Goal: Browse casually: Explore the website without a specific task or goal

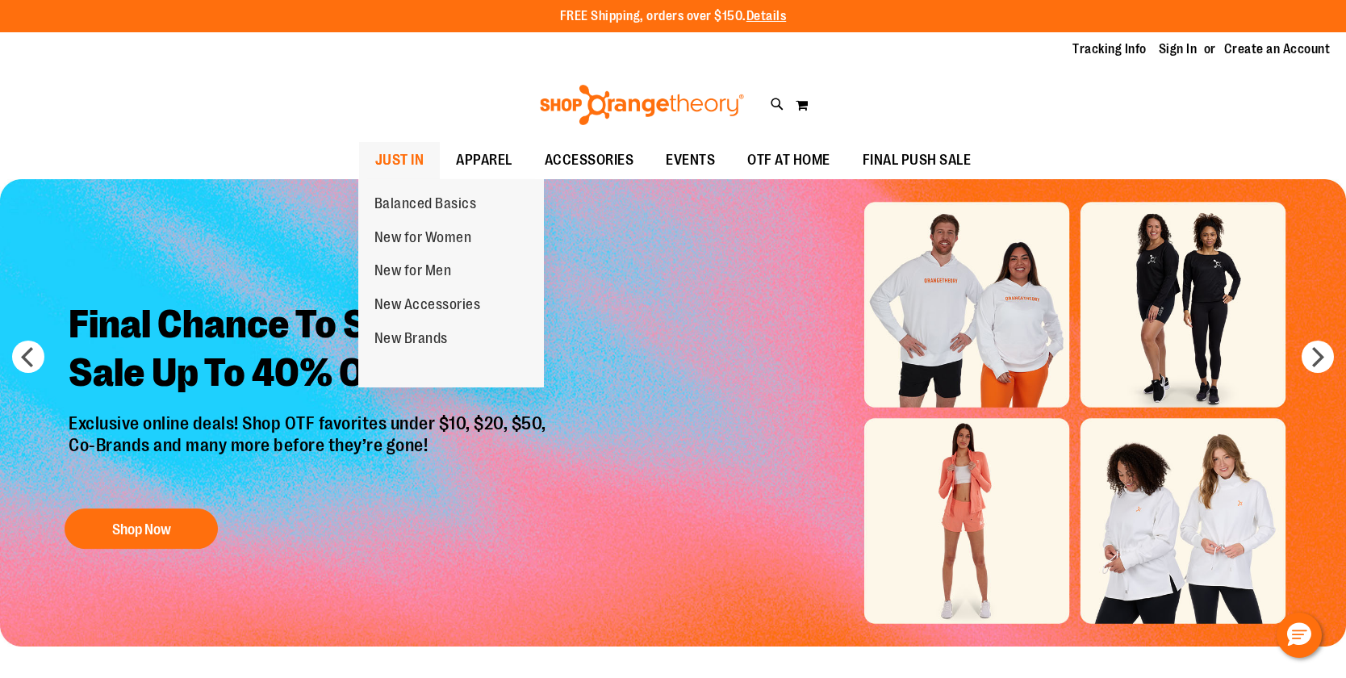
click at [395, 157] on span "JUST IN" at bounding box center [399, 160] width 49 height 36
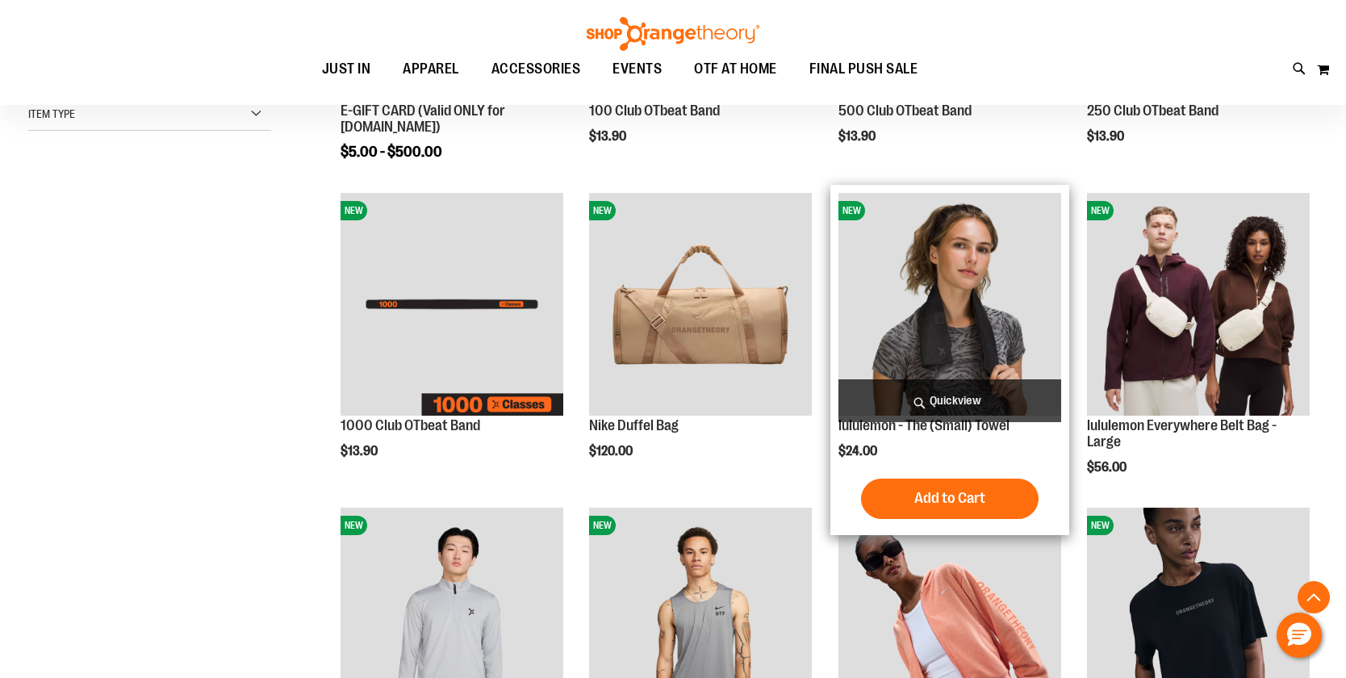
scroll to position [483, 0]
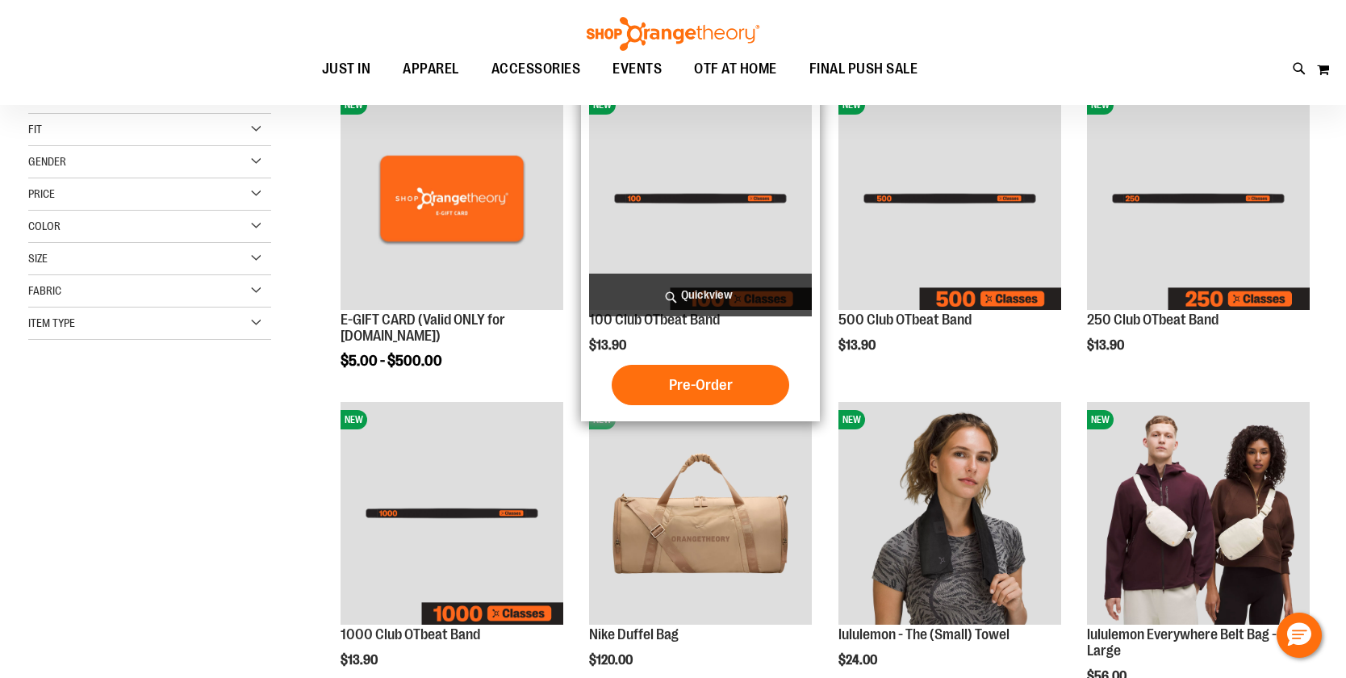
scroll to position [161, 0]
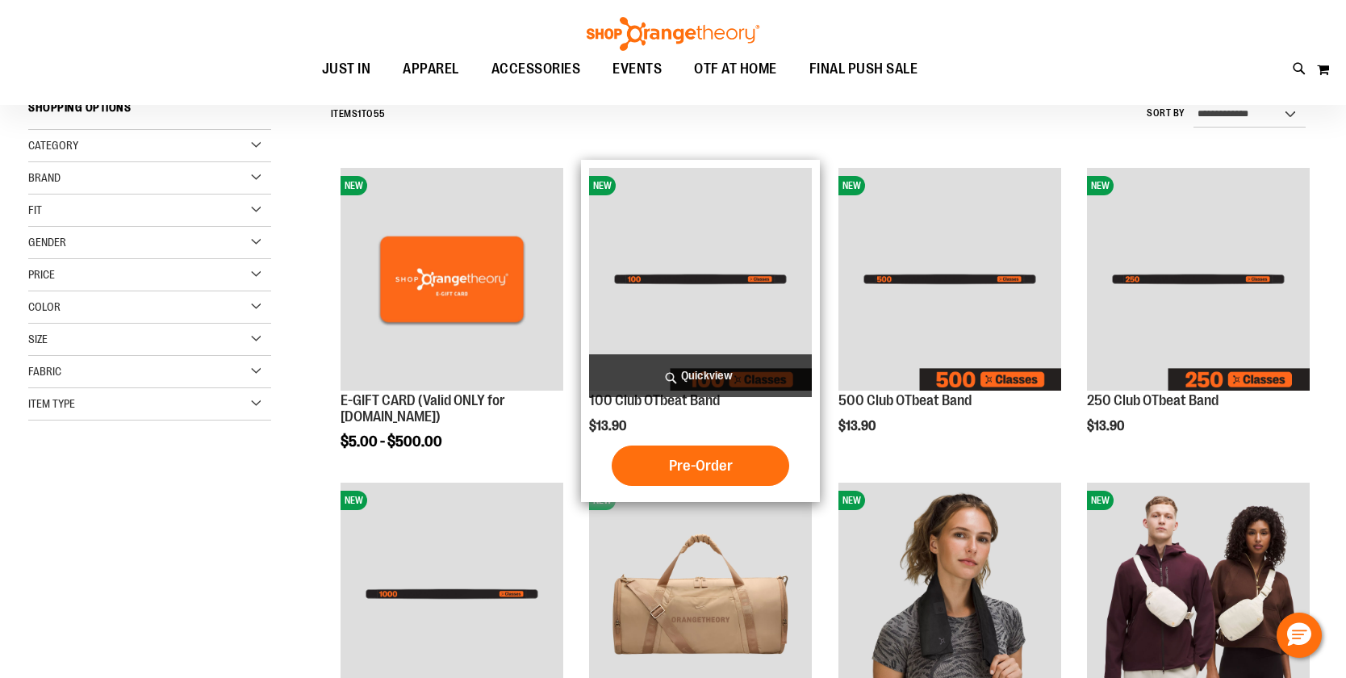
click at [726, 311] on img "product" at bounding box center [700, 279] width 223 height 223
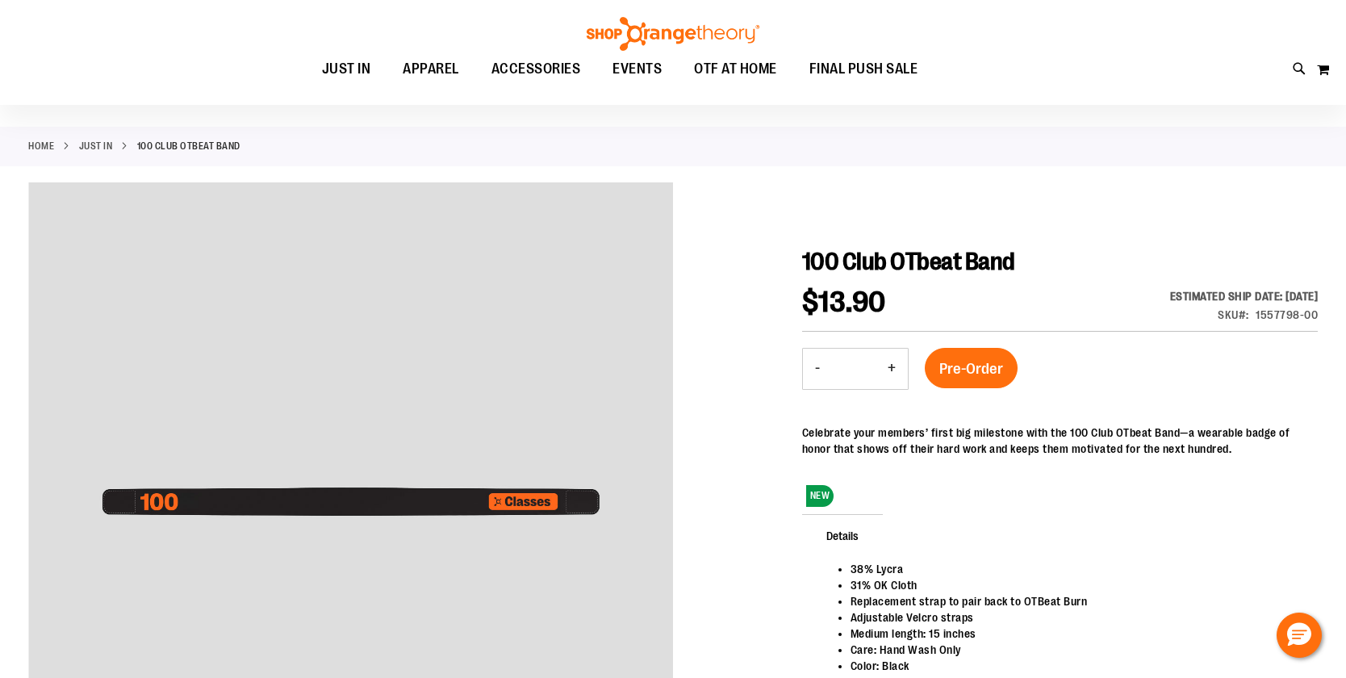
scroll to position [80, 0]
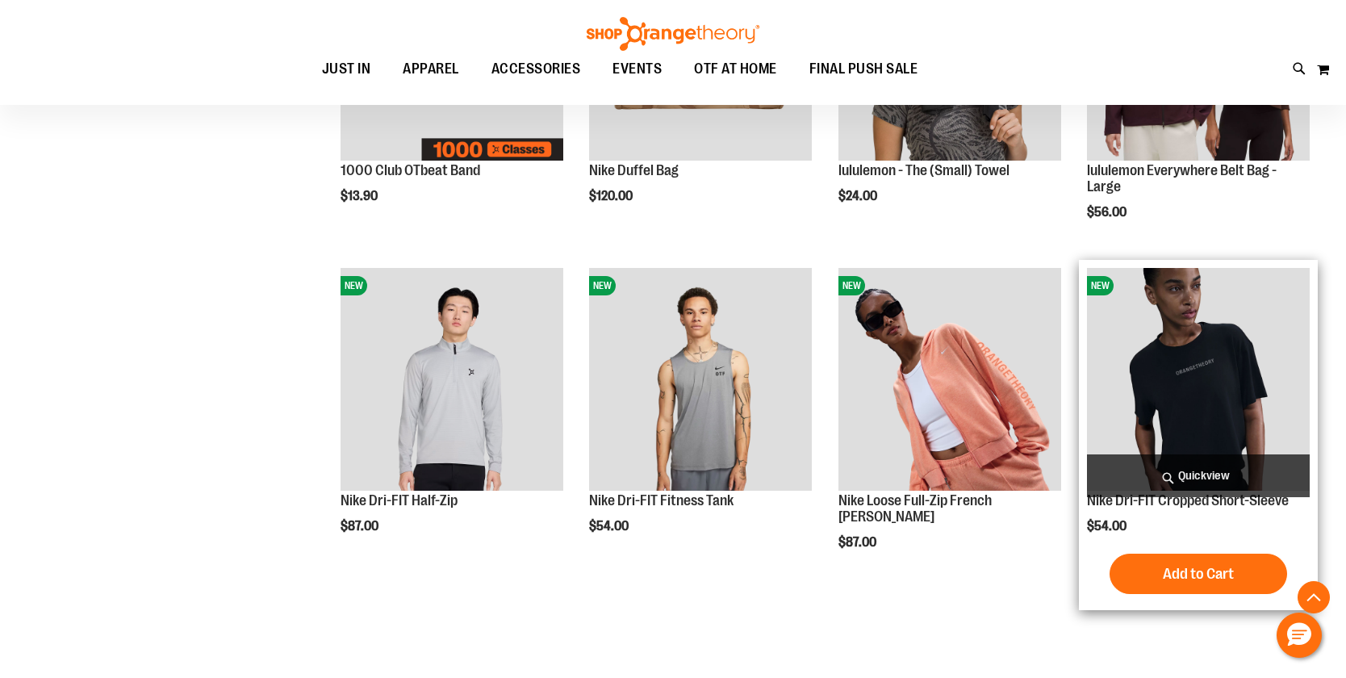
scroll to position [381, 0]
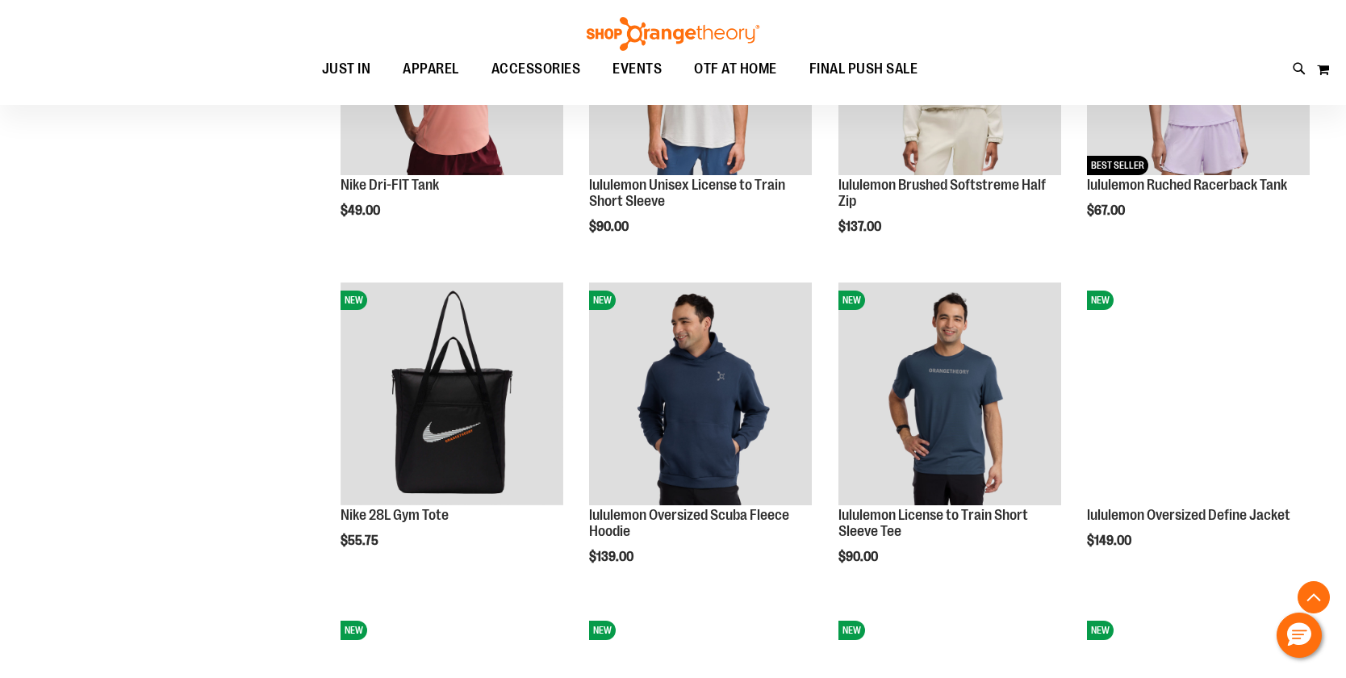
scroll to position [1269, 0]
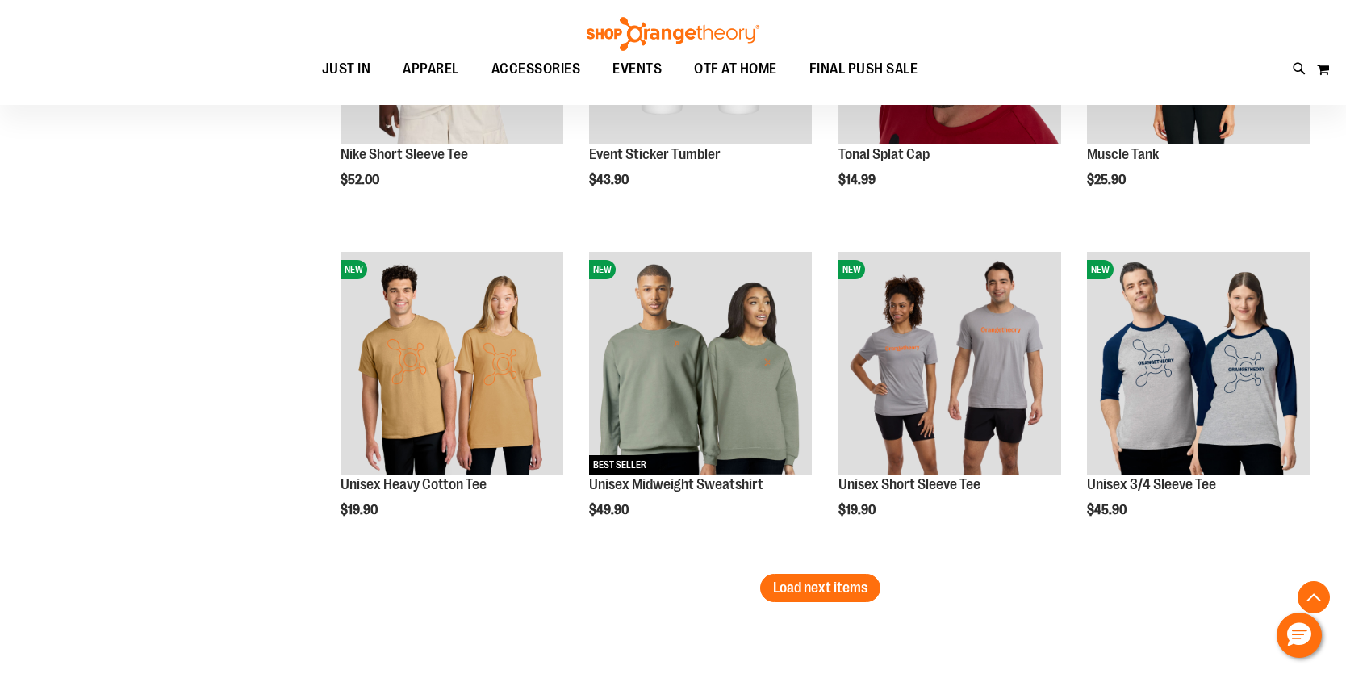
scroll to position [2560, 0]
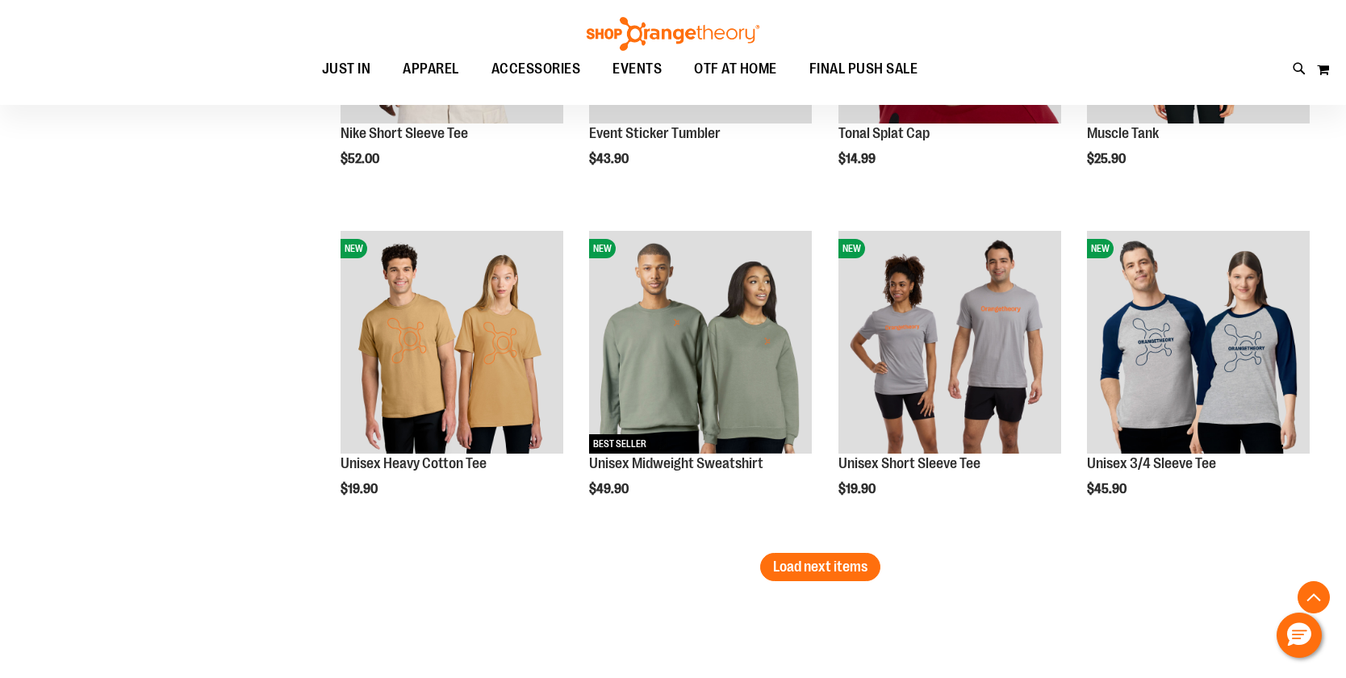
click at [847, 566] on span "Load next items" at bounding box center [820, 566] width 94 height 16
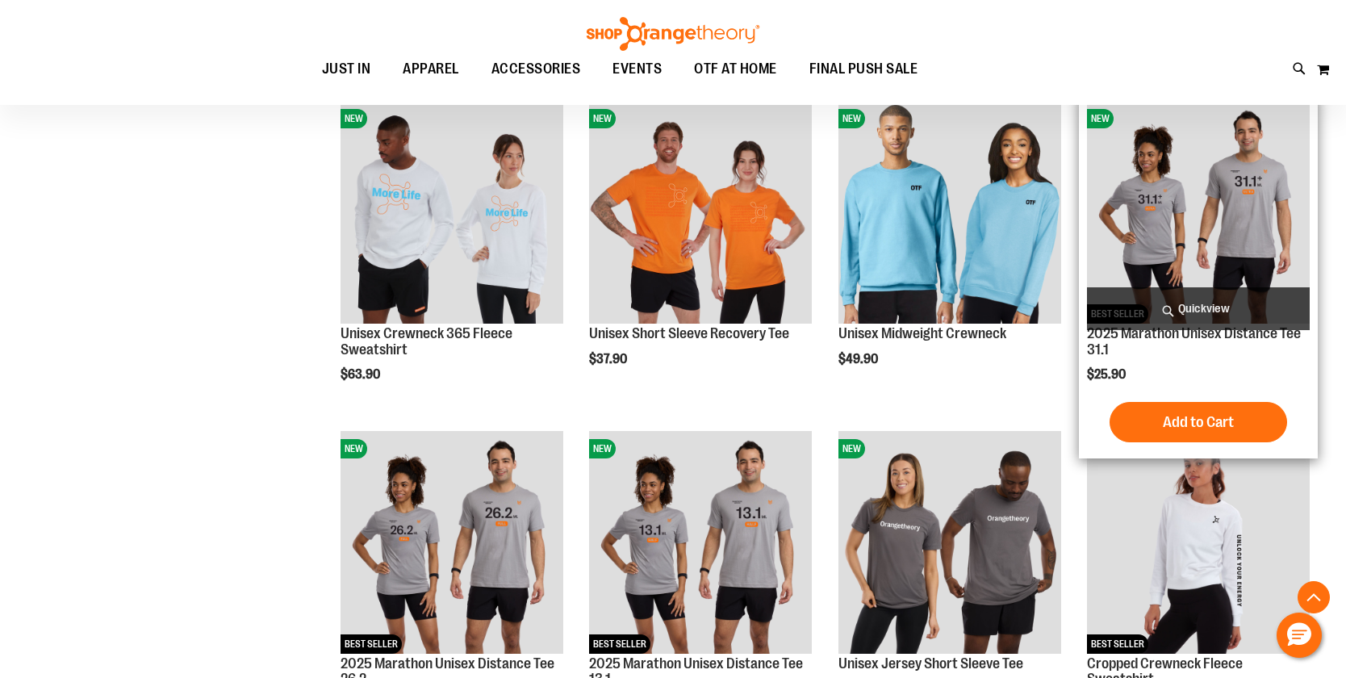
scroll to position [3609, 0]
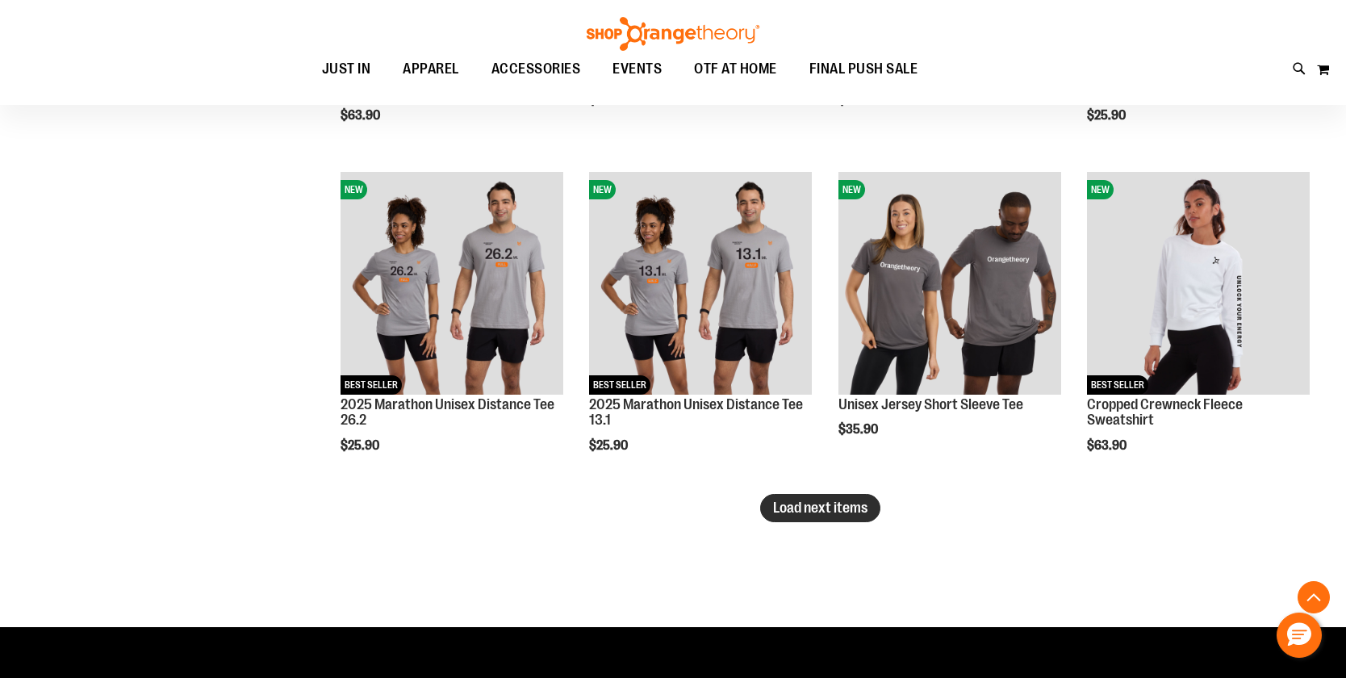
click at [846, 500] on span "Load next items" at bounding box center [820, 508] width 94 height 16
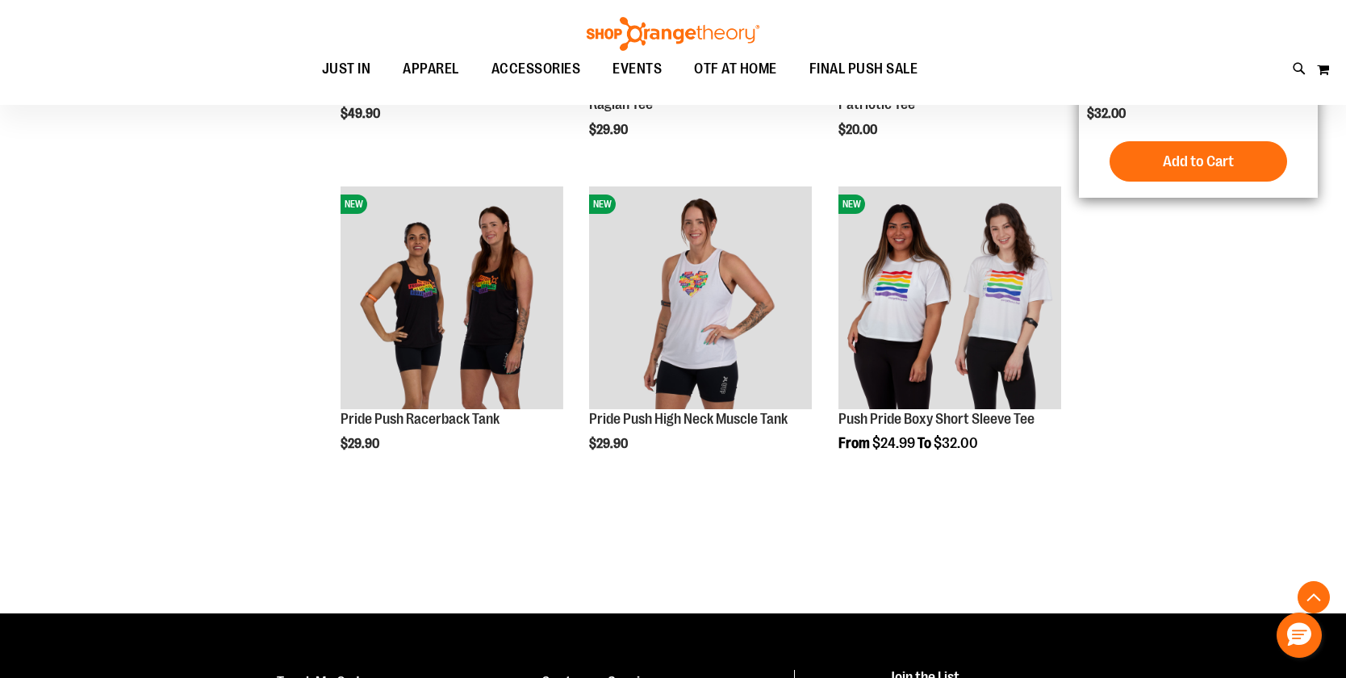
scroll to position [3770, 0]
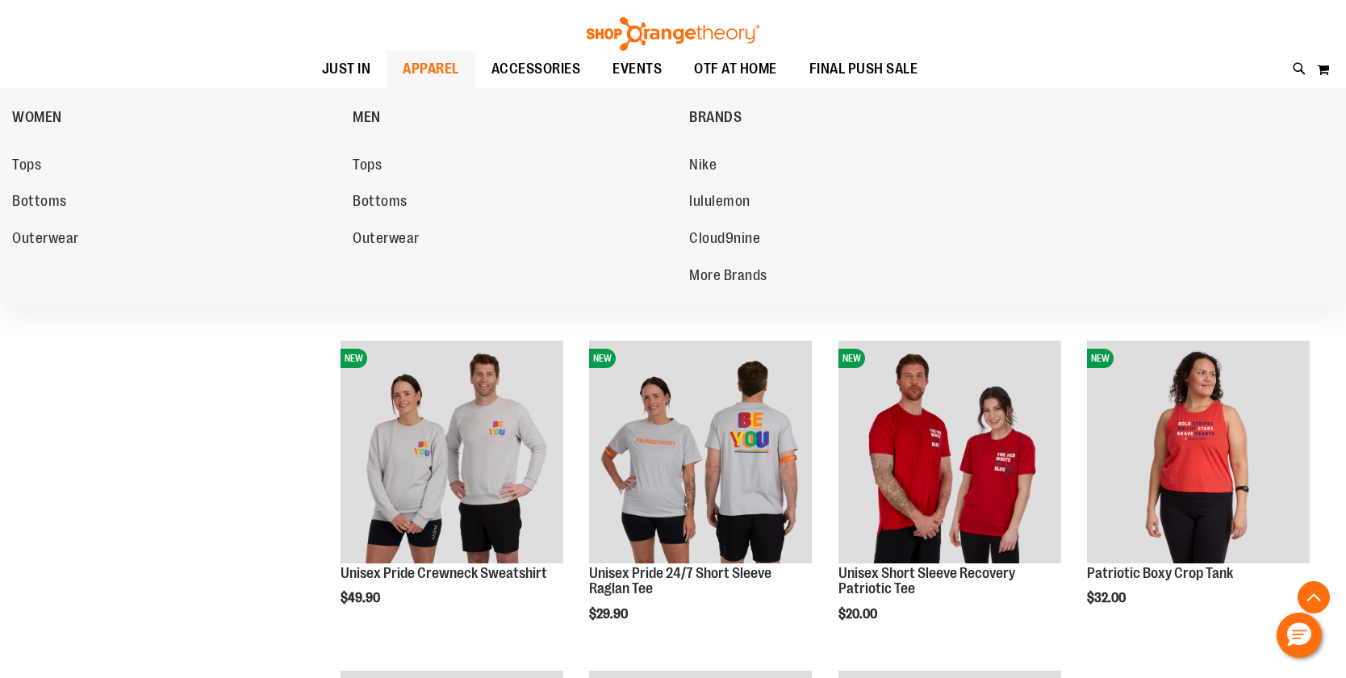
click at [424, 65] on span "APPAREL" at bounding box center [431, 69] width 56 height 36
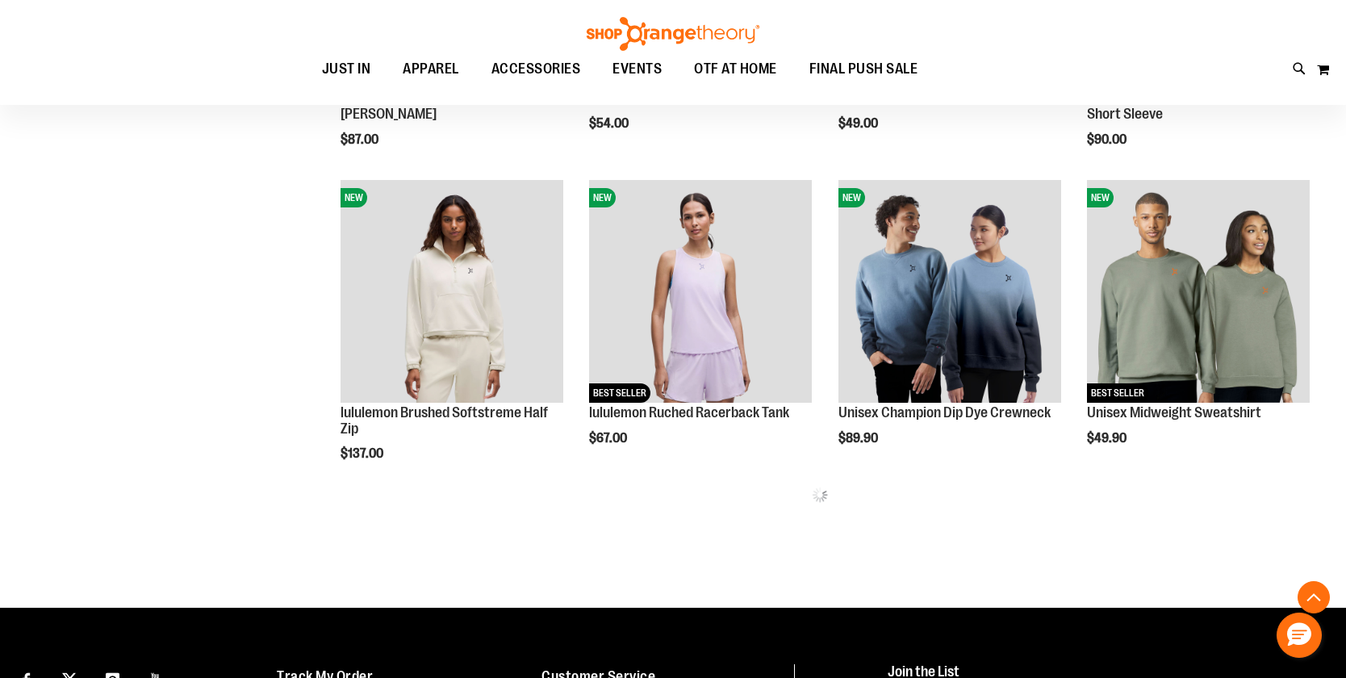
scroll to position [1026, 0]
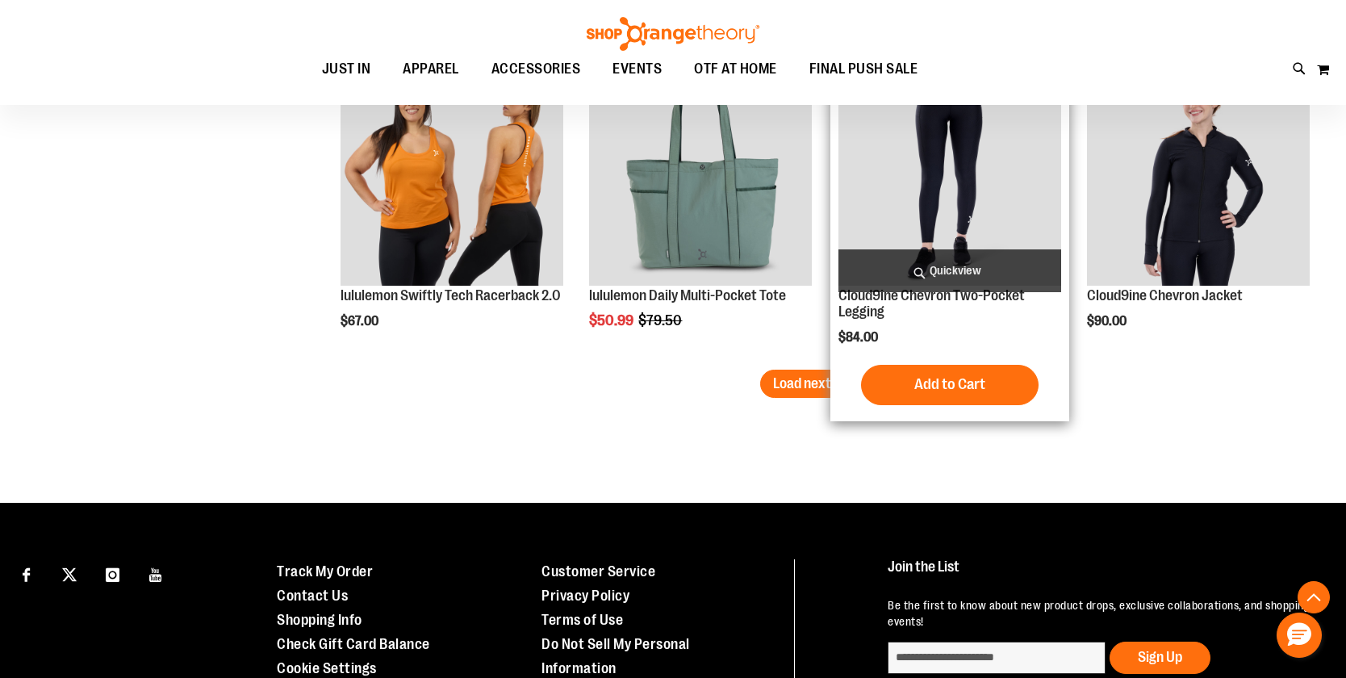
scroll to position [2721, 0]
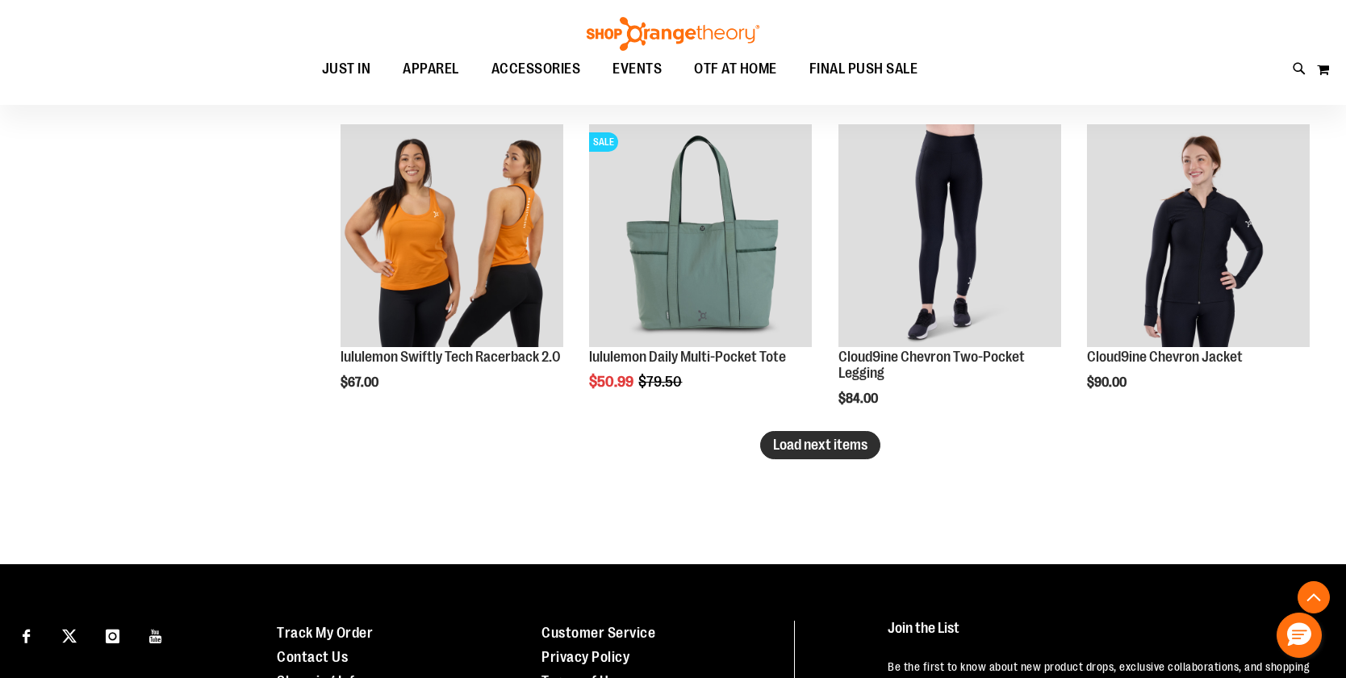
click at [801, 448] on span "Load next items" at bounding box center [820, 445] width 94 height 16
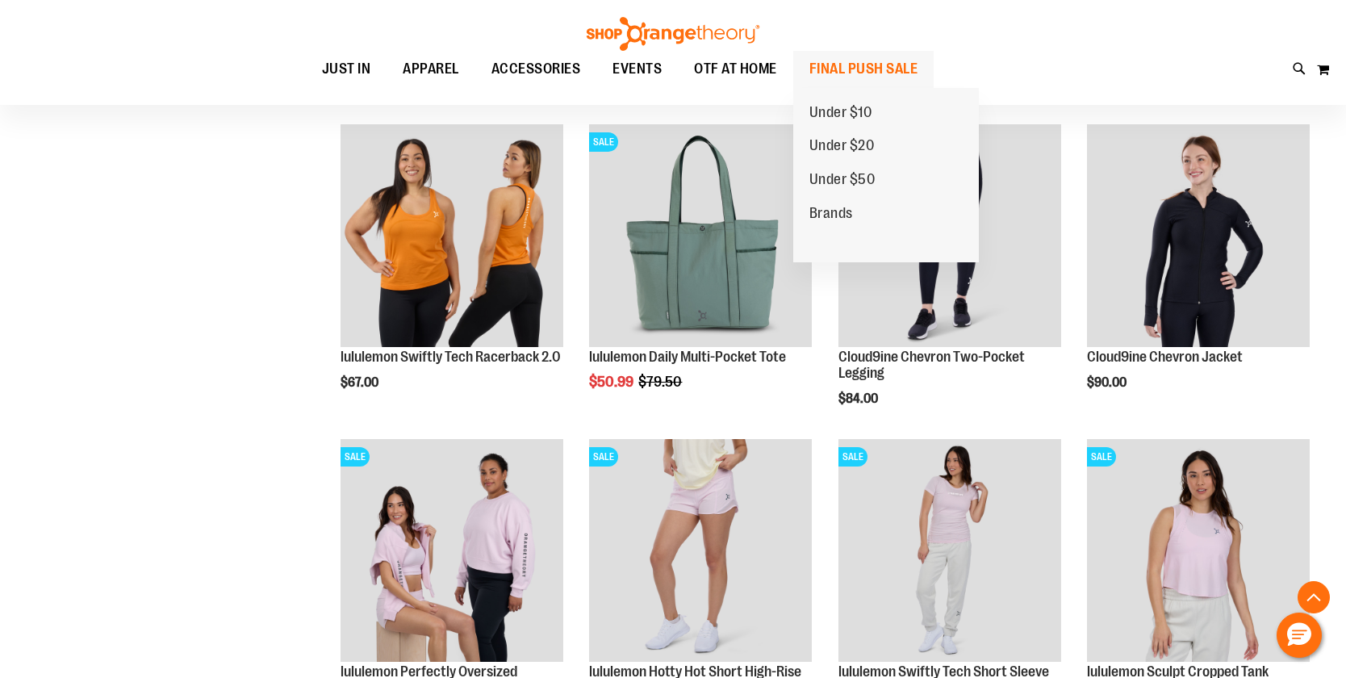
click at [832, 65] on span "FINAL PUSH SALE" at bounding box center [863, 69] width 109 height 36
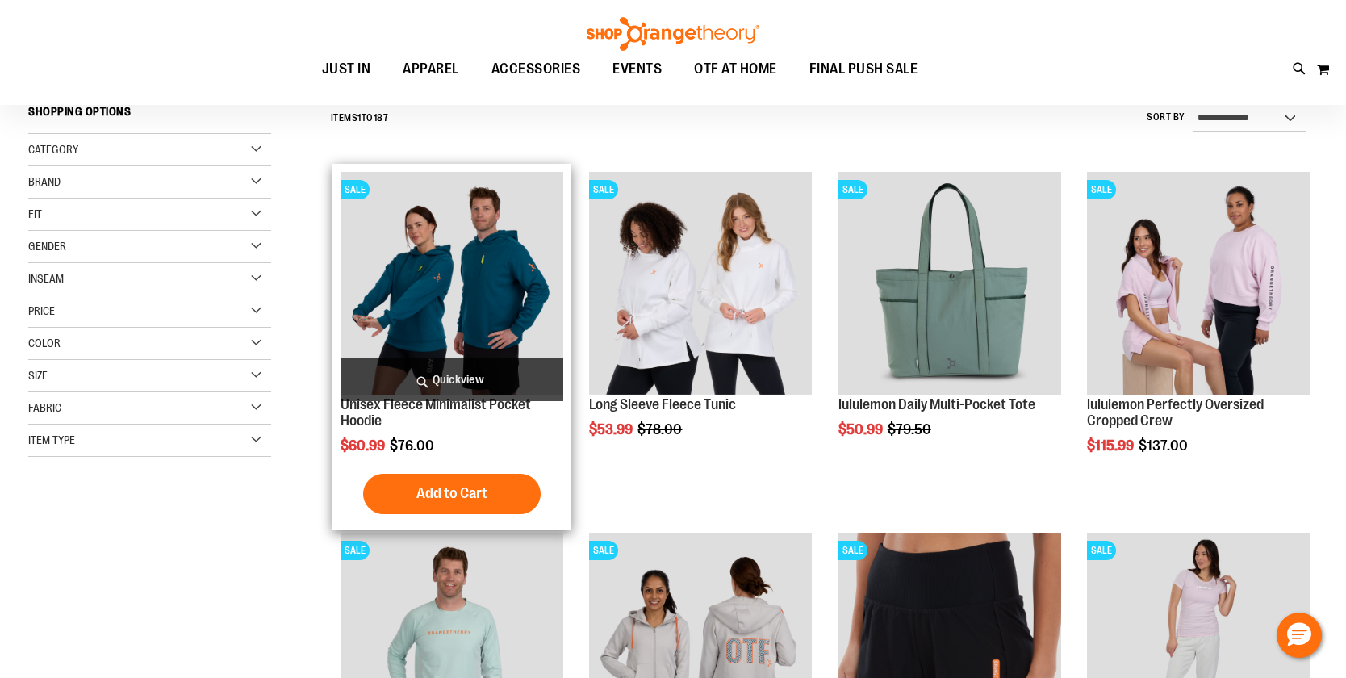
scroll to position [161, 0]
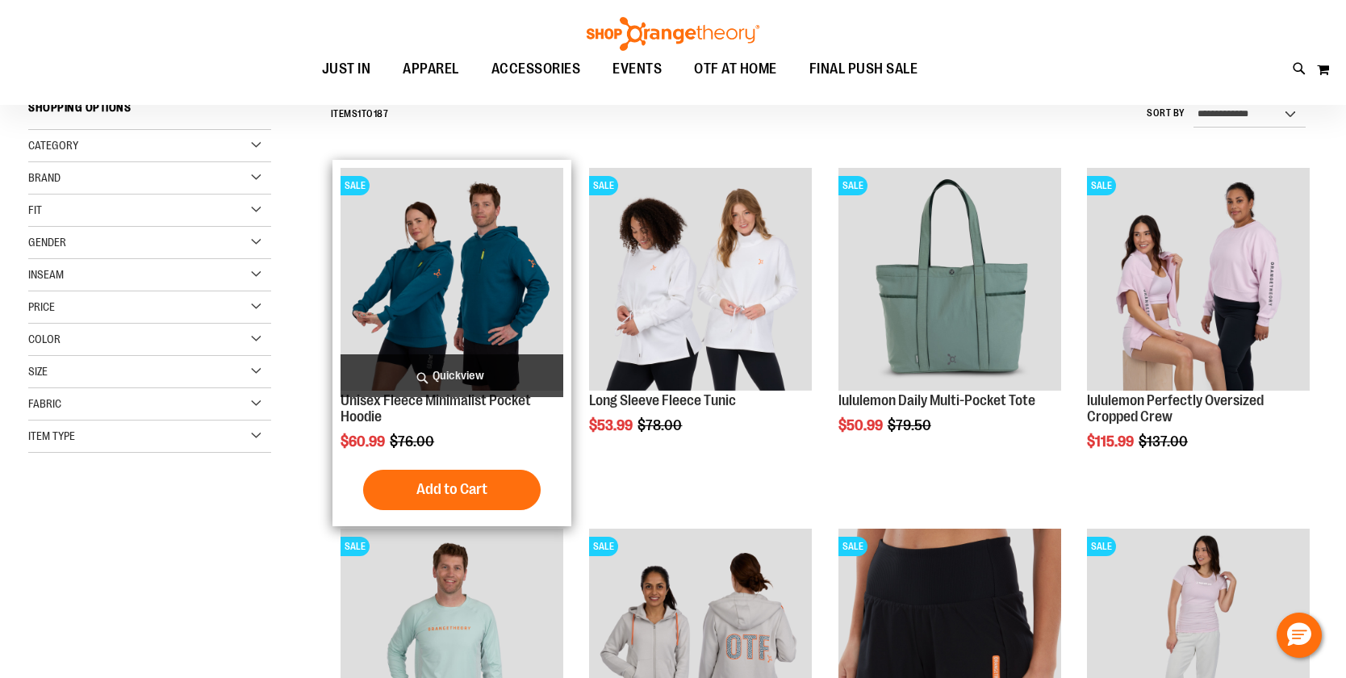
click at [466, 287] on img "product" at bounding box center [452, 279] width 223 height 223
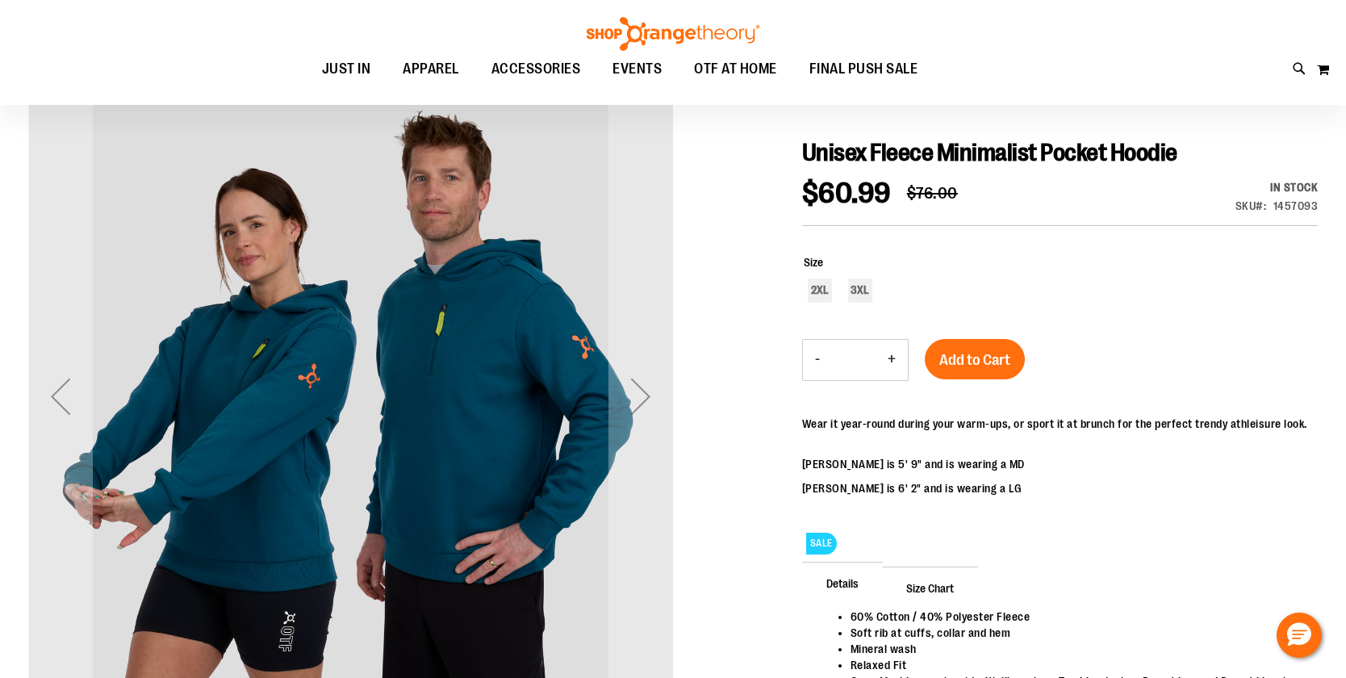
scroll to position [161, 0]
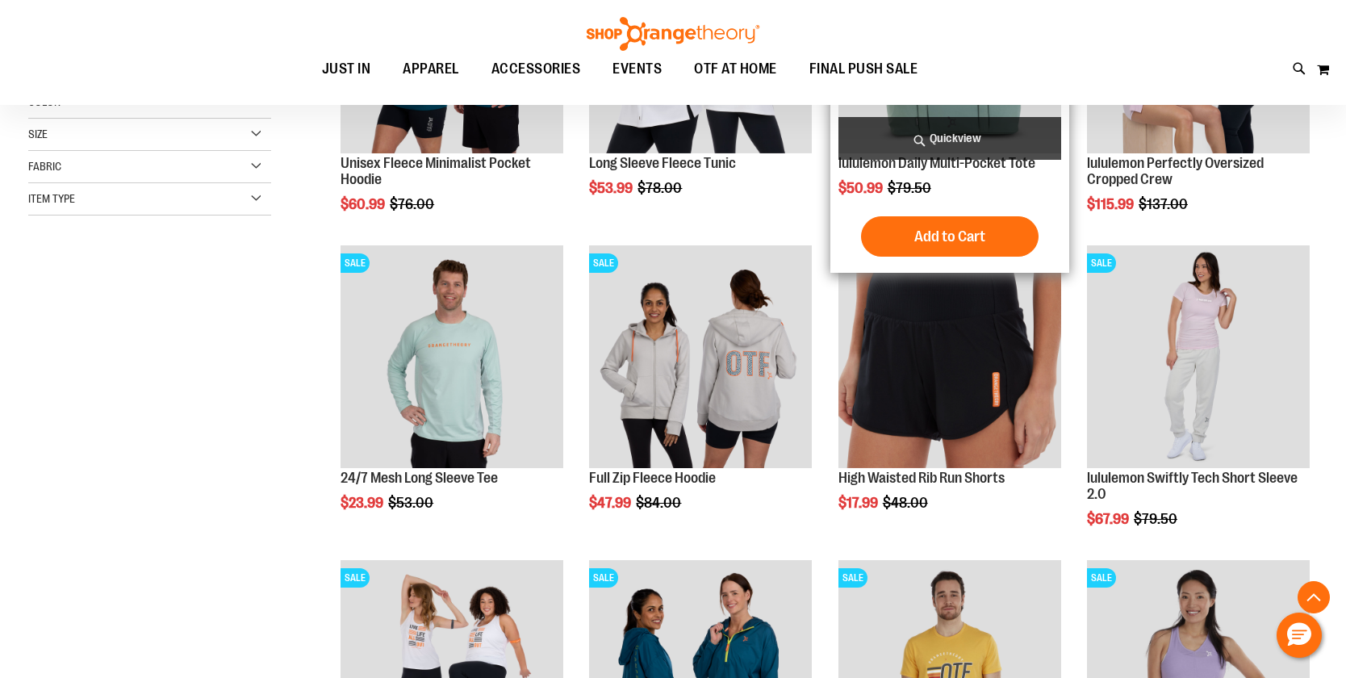
scroll to position [398, 0]
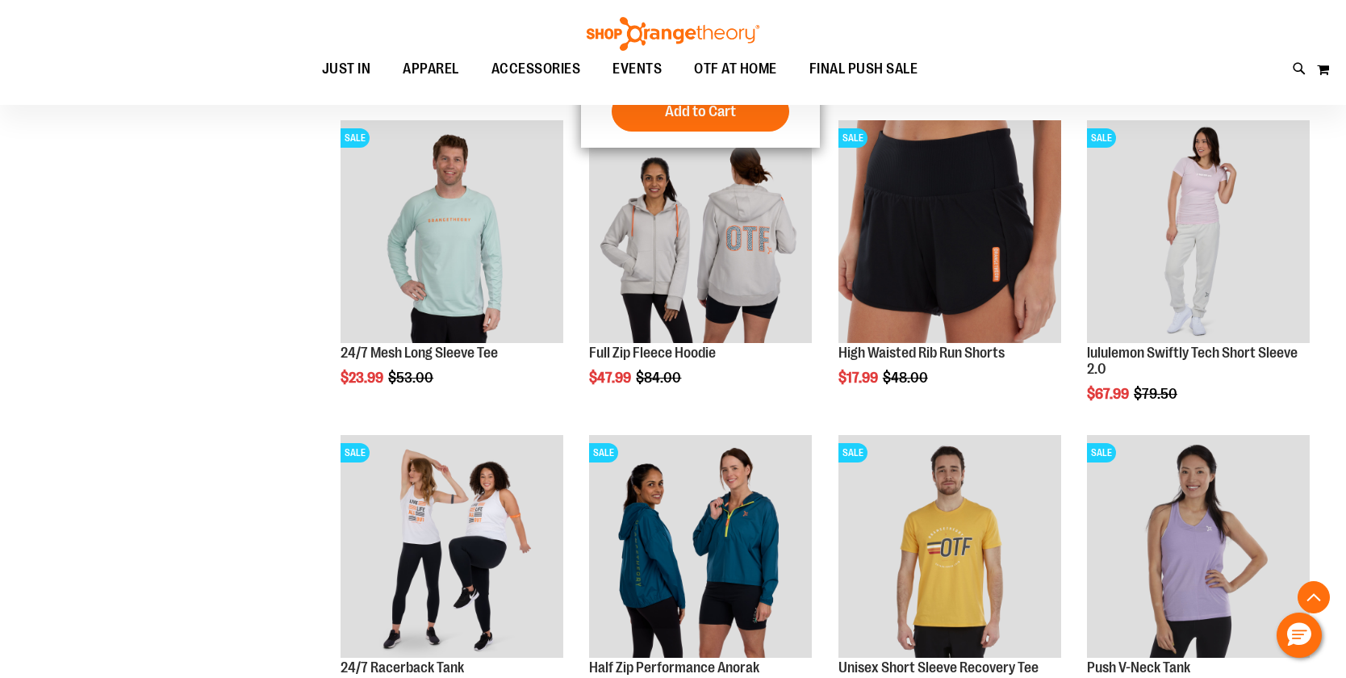
scroll to position [559, 0]
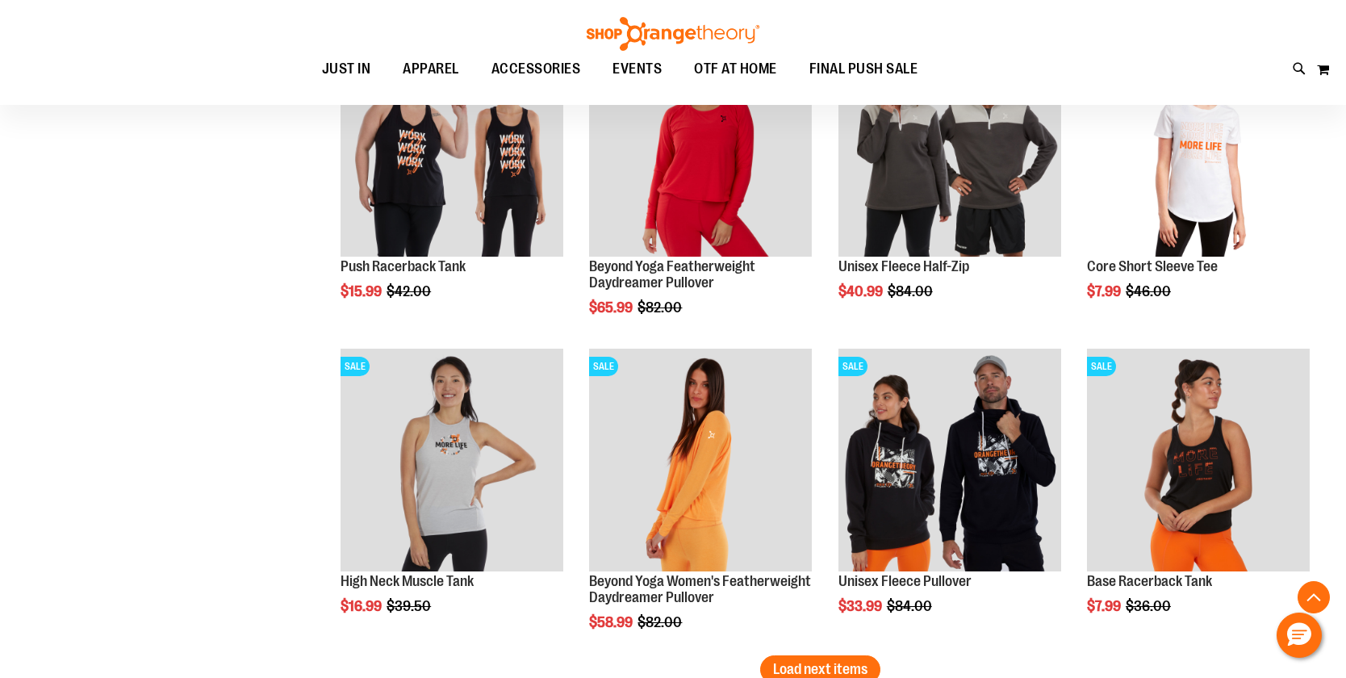
scroll to position [2577, 0]
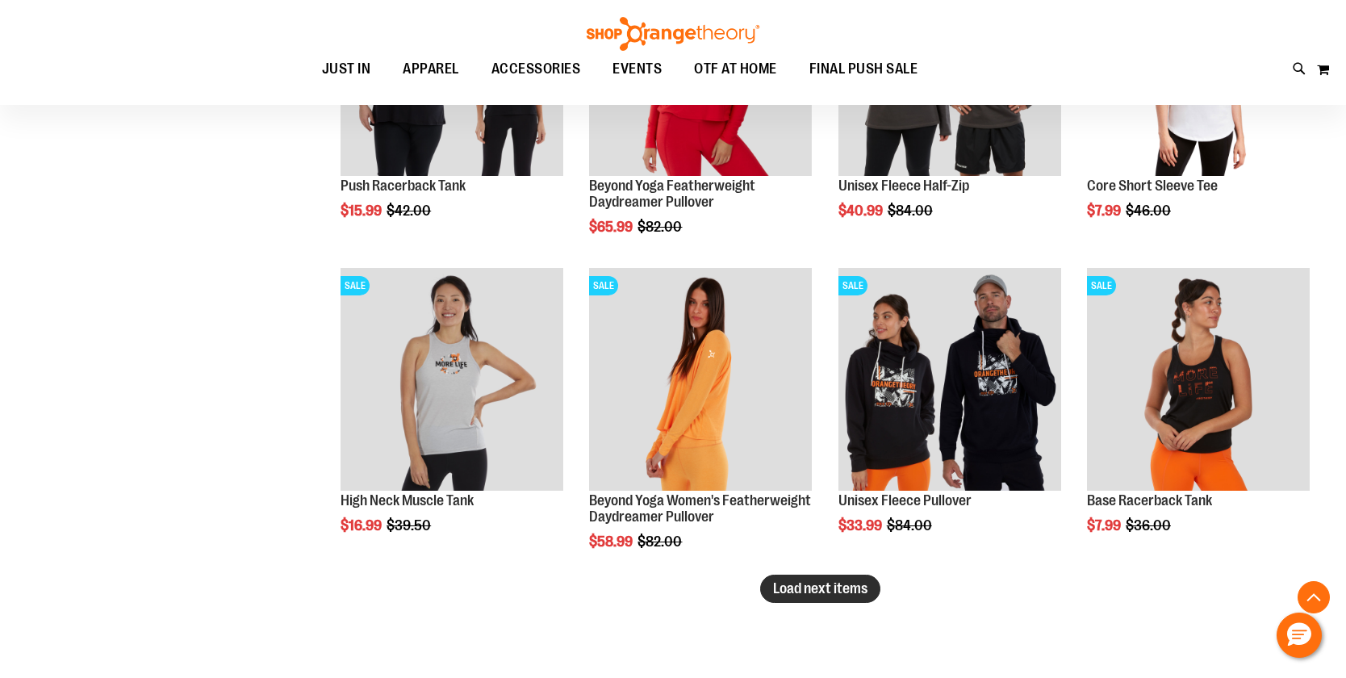
click at [818, 589] on span "Load next items" at bounding box center [820, 588] width 94 height 16
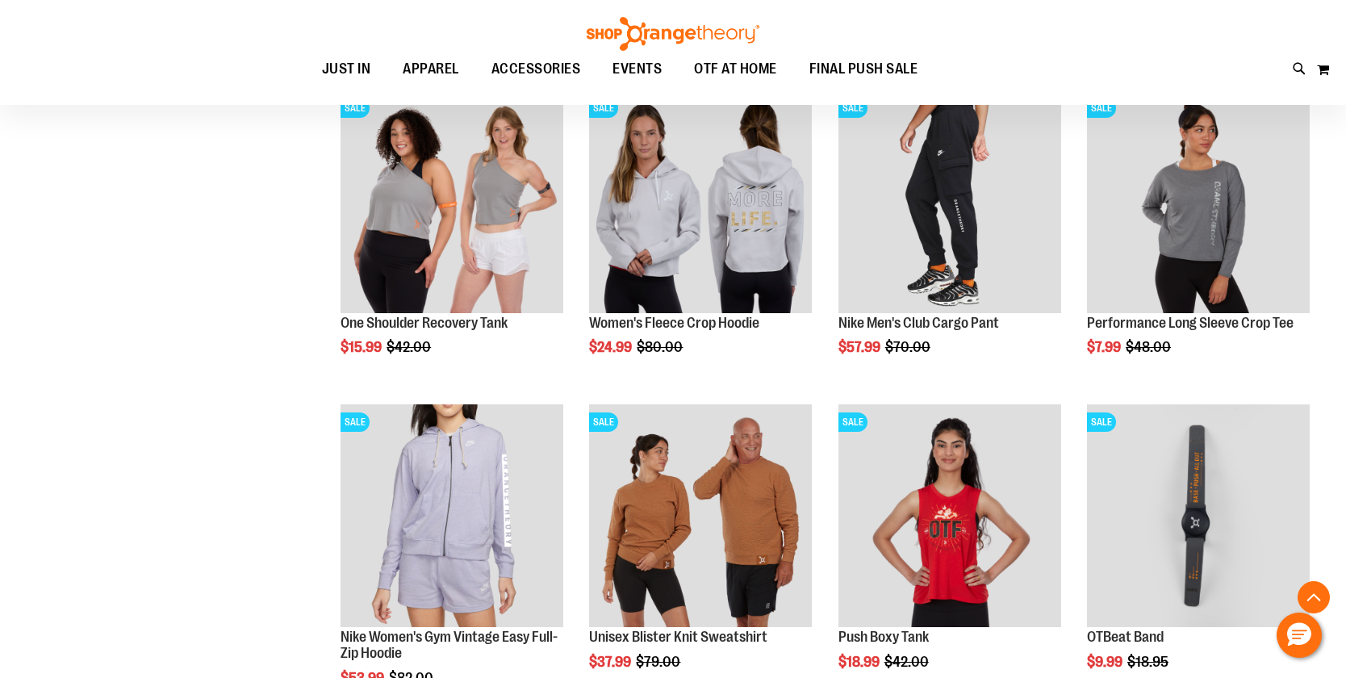
scroll to position [3626, 0]
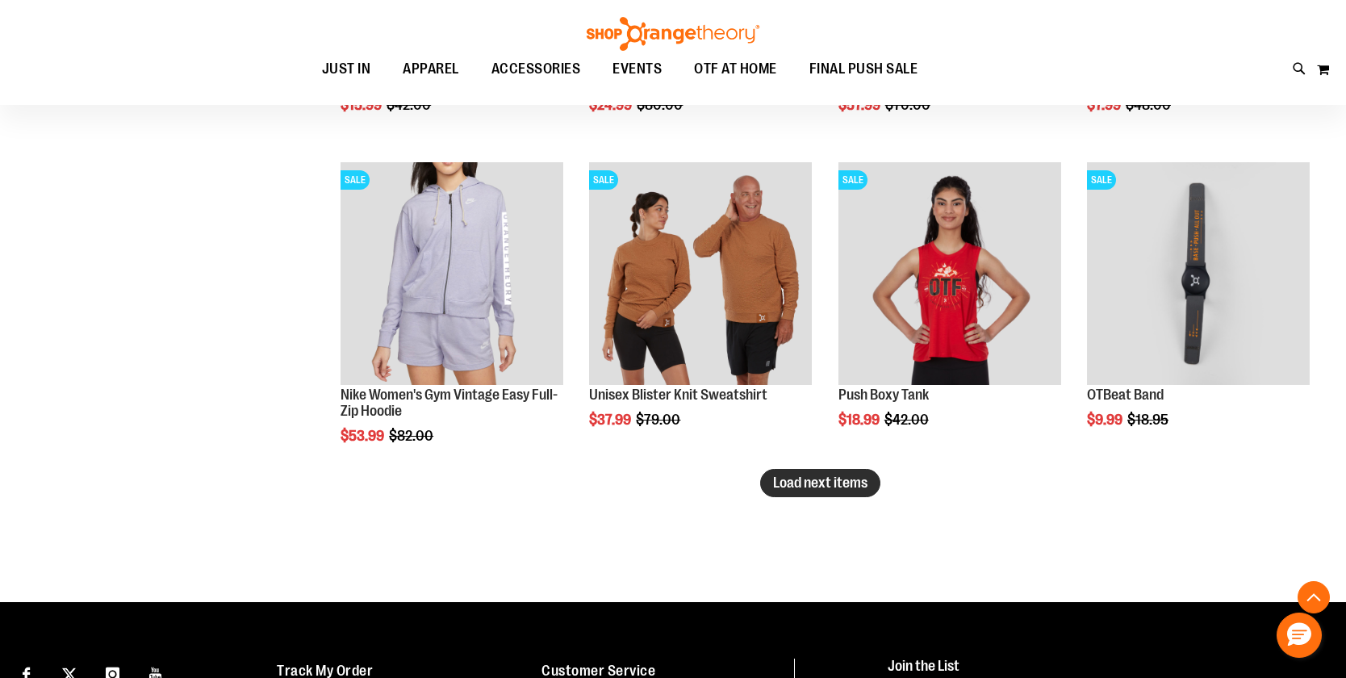
click at [831, 480] on span "Load next items" at bounding box center [820, 483] width 94 height 16
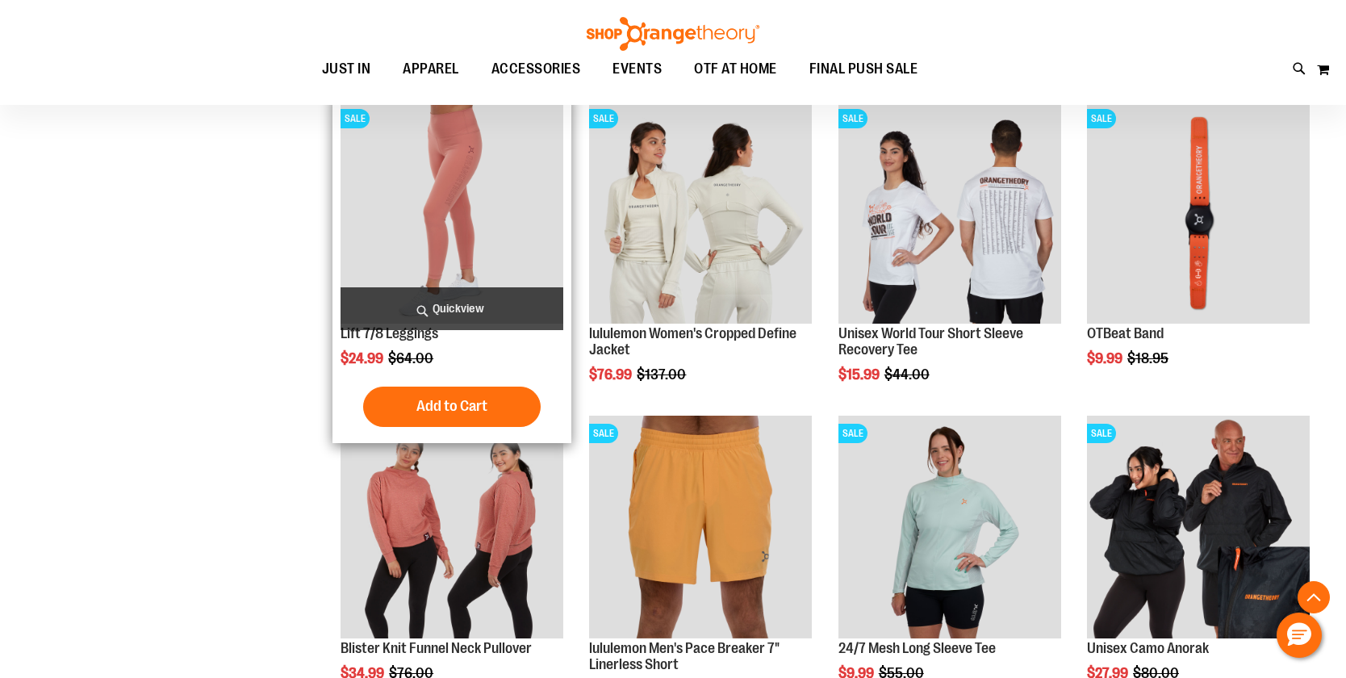
scroll to position [4030, 0]
